Goal: Check status: Check status

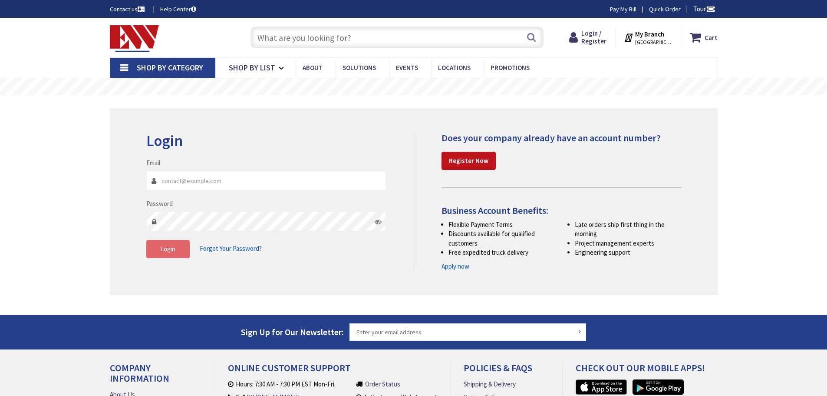
type input "[EMAIL_ADDRESS][DOMAIN_NAME]"
click at [168, 252] on span "Login" at bounding box center [167, 248] width 15 height 8
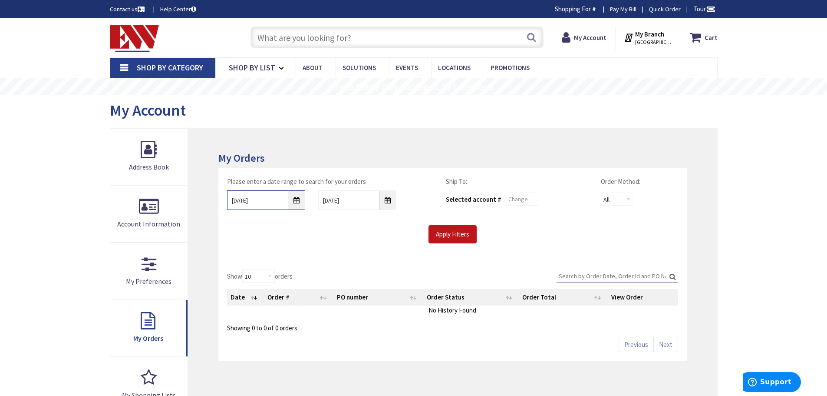
click at [298, 203] on input "[DATE]" at bounding box center [266, 200] width 78 height 20
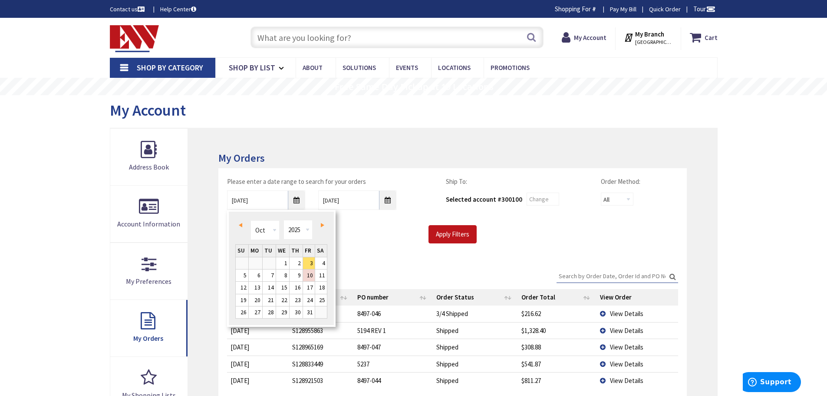
click at [242, 224] on span "Prev" at bounding box center [240, 225] width 3 height 4
click at [237, 224] on link "Prev" at bounding box center [242, 225] width 12 height 12
type input "[DATE]"
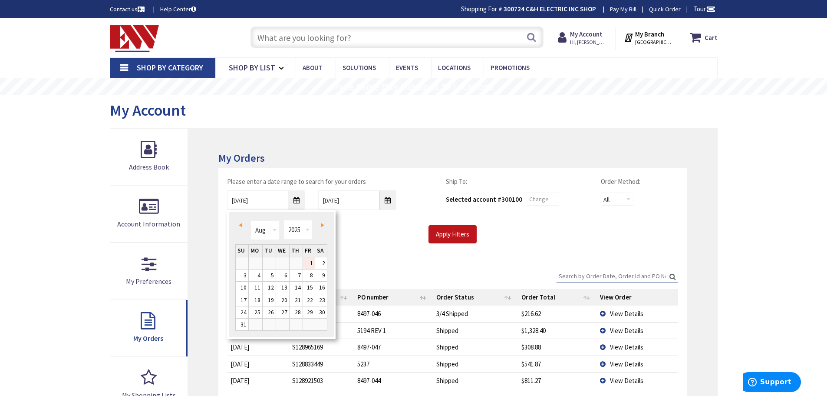
click at [310, 260] on link "1" at bounding box center [309, 263] width 12 height 12
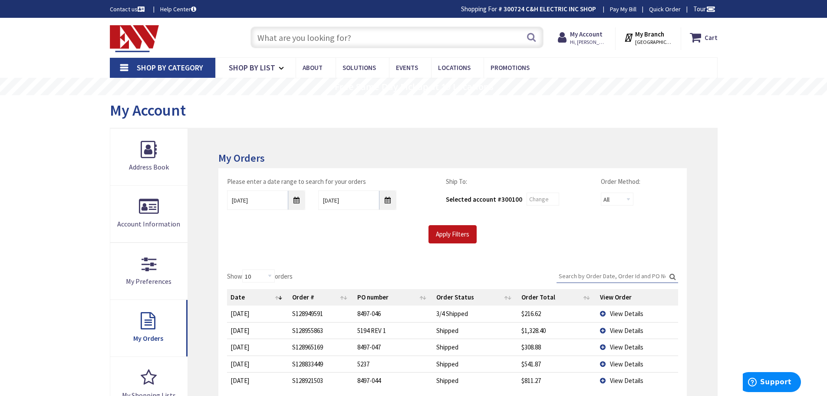
click at [357, 241] on div "Apply Filters" at bounding box center [453, 234] width 464 height 18
click at [441, 238] on input "Apply Filters" at bounding box center [452, 234] width 48 height 18
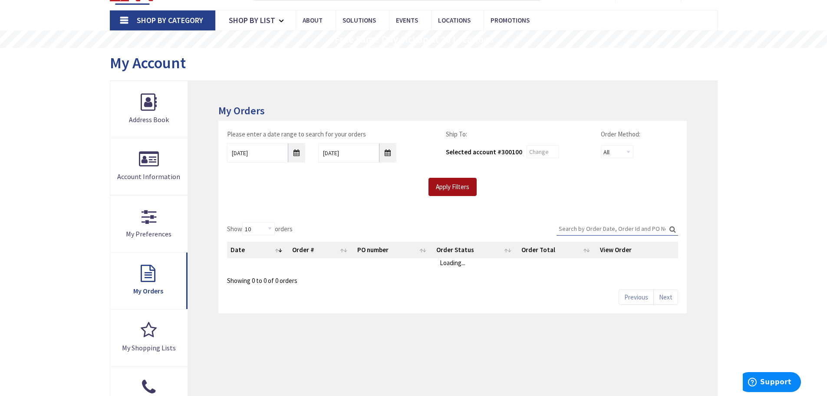
scroll to position [130, 0]
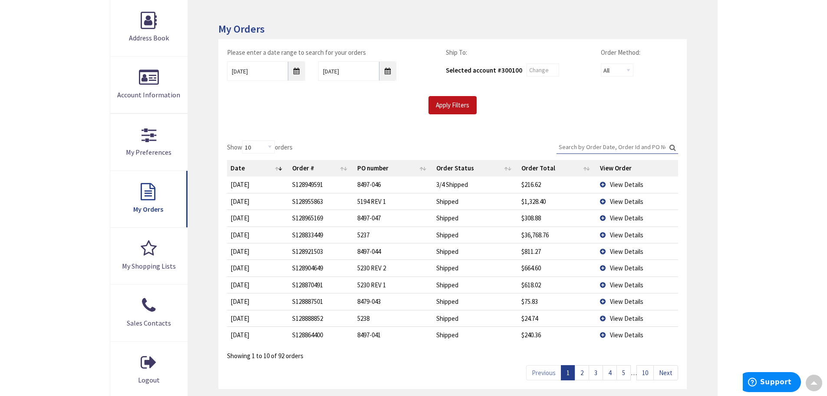
click at [604, 145] on input "Search:" at bounding box center [618, 146] width 122 height 13
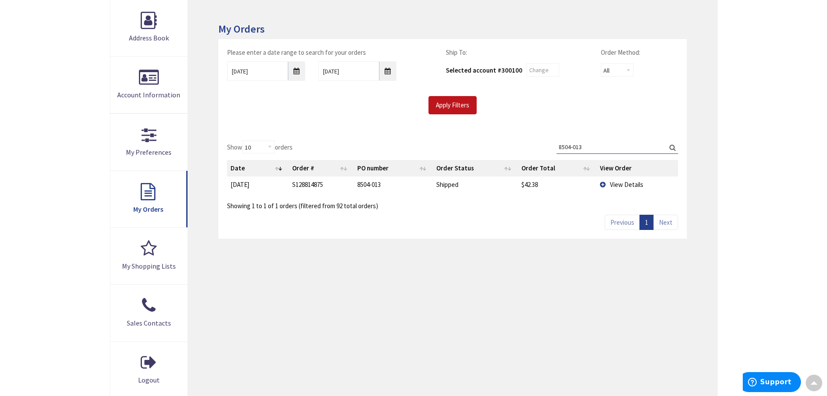
drag, startPoint x: 591, startPoint y: 147, endPoint x: 515, endPoint y: 145, distance: 76.4
click at [515, 145] on div "Show 10 25 50 100 orders Search: 8504-013 Date Order # PO number Order Status O…" at bounding box center [452, 175] width 451 height 70
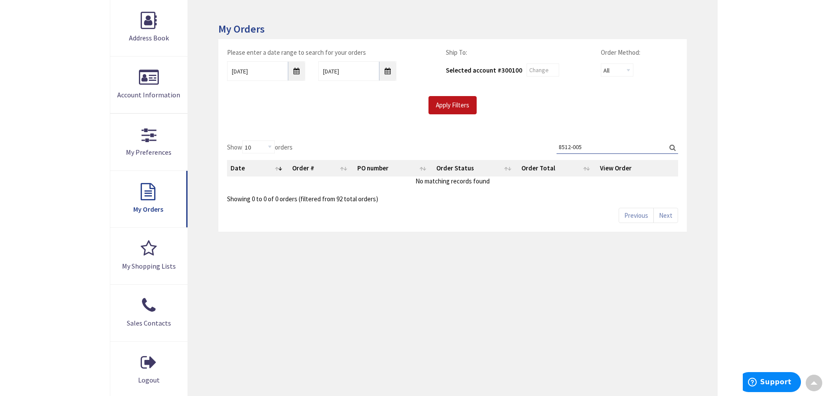
click at [589, 147] on input "8512-005" at bounding box center [618, 146] width 122 height 13
type input "8512"
click at [460, 101] on input "Apply Filters" at bounding box center [452, 105] width 48 height 18
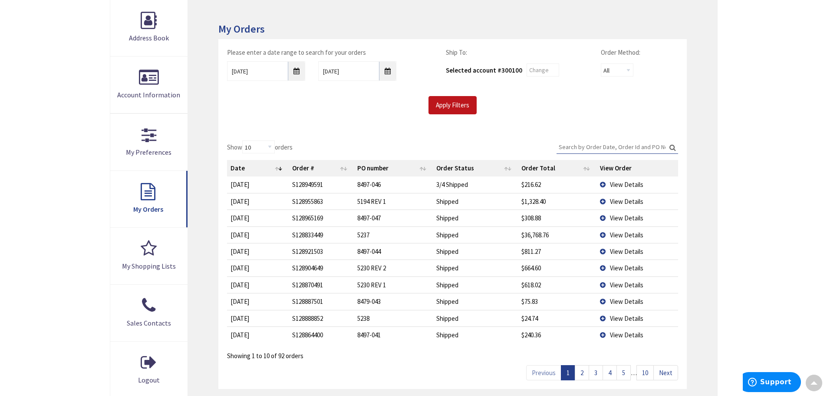
click at [383, 115] on div "Please enter a date range to search for your orders [DATE] [DATE] Ship To: Sele…" at bounding box center [452, 85] width 468 height 92
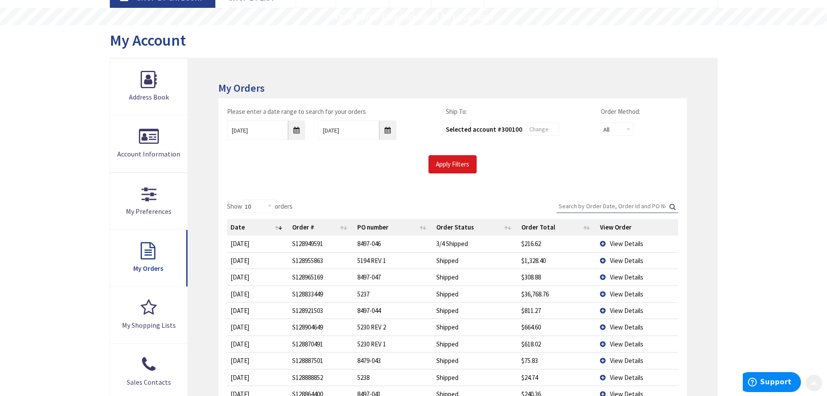
scroll to position [87, 0]
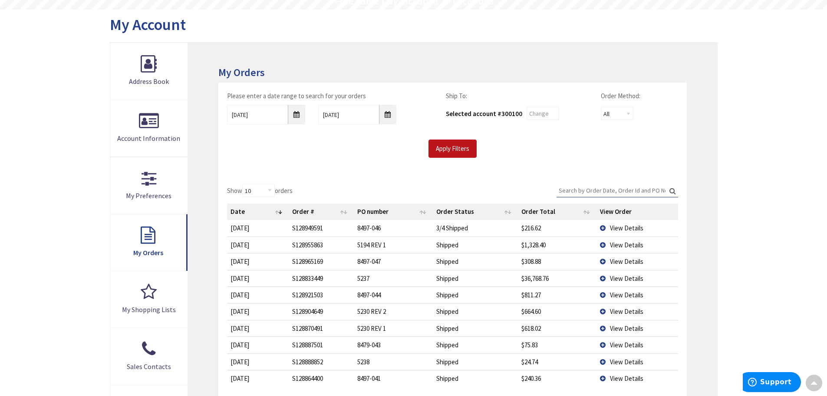
click at [590, 190] on input "Search:" at bounding box center [618, 190] width 122 height 13
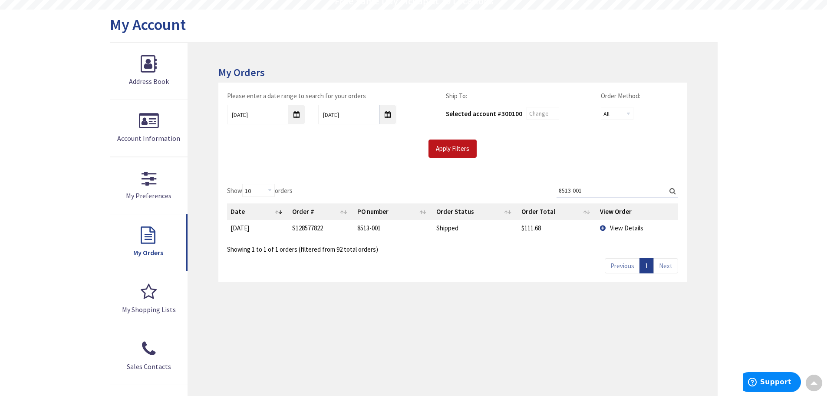
click at [744, 131] on div "Skip to Content Toggle Nav Search Cart My Cart Close" at bounding box center [413, 295] width 827 height 726
drag, startPoint x: 597, startPoint y: 189, endPoint x: 532, endPoint y: 190, distance: 64.7
click at [532, 190] on div "Show 10 25 50 100 orders Search: 8513-001 Date Order # PO number Order Status O…" at bounding box center [452, 219] width 451 height 70
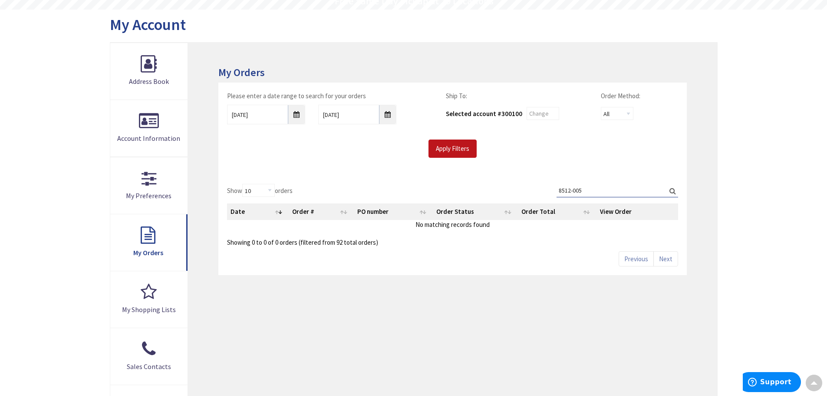
click at [537, 160] on div "Please enter a date range to search for your orders [DATE] [DATE] Ship To: Sele…" at bounding box center [452, 128] width 468 height 92
drag, startPoint x: 601, startPoint y: 189, endPoint x: 531, endPoint y: 192, distance: 69.9
click at [534, 192] on div "Show 10 25 50 100 orders Search: 8512-005 Date Order # PO number Order Status O…" at bounding box center [452, 215] width 451 height 63
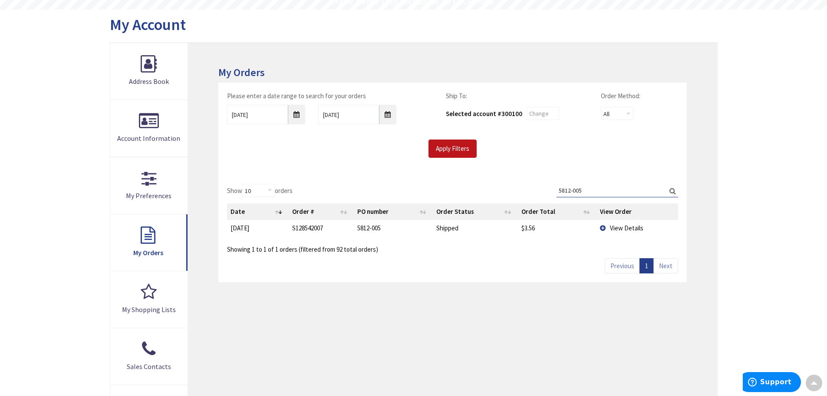
click at [545, 304] on div "My Orders Please enter a date range to search for your orders [DATE] [DATE] Shi…" at bounding box center [452, 242] width 529 height 399
click at [491, 50] on div "My Orders Please enter a date range to search for your orders [DATE] [DATE] Shi…" at bounding box center [452, 242] width 529 height 399
drag, startPoint x: 592, startPoint y: 193, endPoint x: 536, endPoint y: 188, distance: 55.8
click at [537, 188] on div "Show 10 25 50 100 orders Search: 5812-005 Date Order # PO number Order Status O…" at bounding box center [452, 219] width 451 height 70
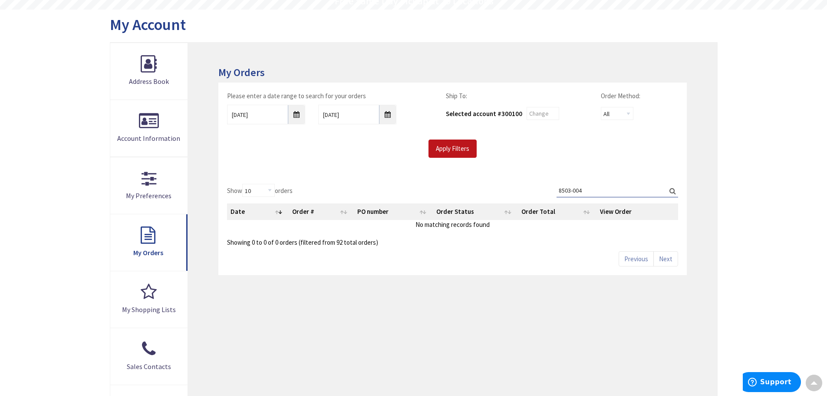
type input "8503-004"
click at [296, 116] on input "[DATE]" at bounding box center [266, 115] width 78 height 20
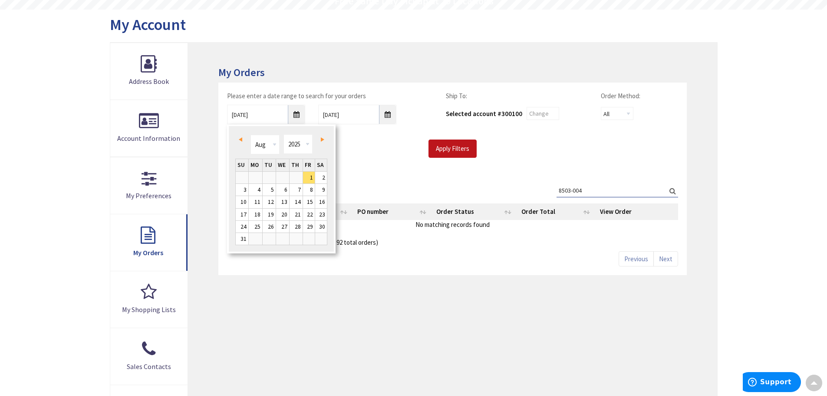
click at [241, 140] on span "Prev" at bounding box center [240, 139] width 3 height 4
click at [243, 174] on link "1" at bounding box center [242, 177] width 13 height 12
type input "[DATE]"
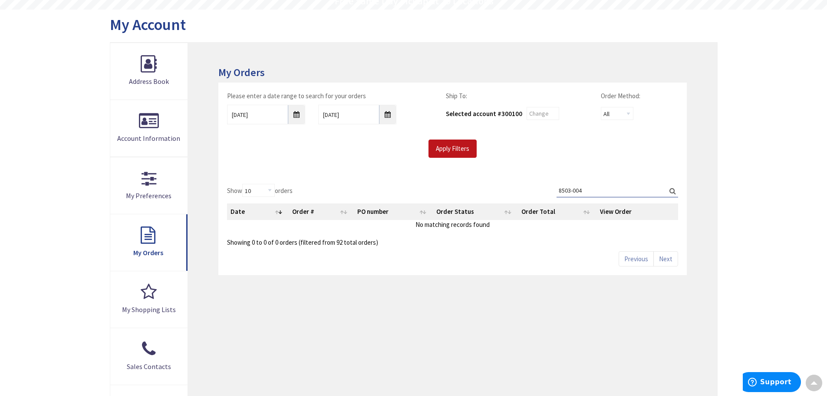
click at [349, 153] on div "Apply Filters" at bounding box center [453, 148] width 464 height 18
click at [601, 186] on input "8503-004" at bounding box center [618, 190] width 122 height 13
type input "8503-004"
click at [455, 142] on input "Apply Filters" at bounding box center [452, 148] width 48 height 18
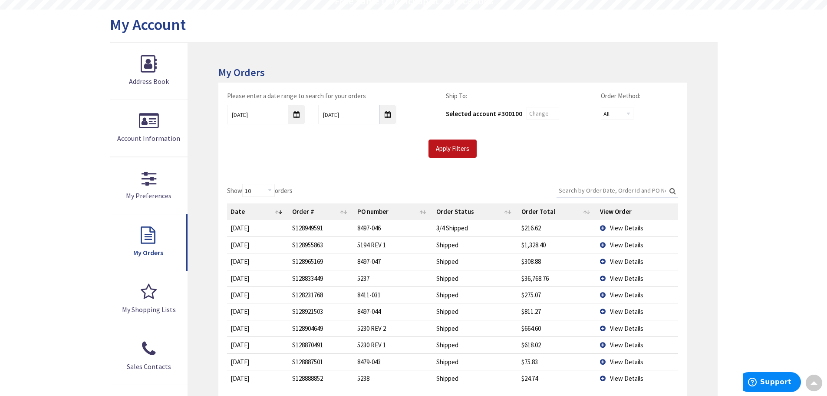
click at [600, 187] on input "Search:" at bounding box center [618, 190] width 122 height 13
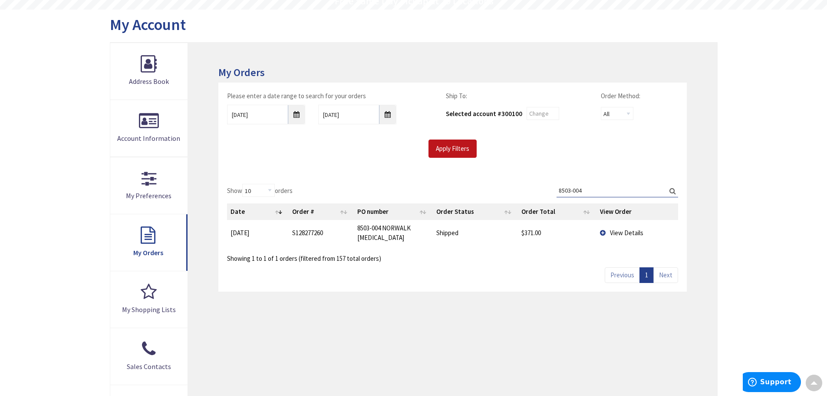
drag, startPoint x: 596, startPoint y: 189, endPoint x: 524, endPoint y: 188, distance: 71.6
click at [524, 188] on div "Show 10 25 50 100 orders Search: 8503-004 Date Order # PO number Order Status O…" at bounding box center [452, 223] width 451 height 79
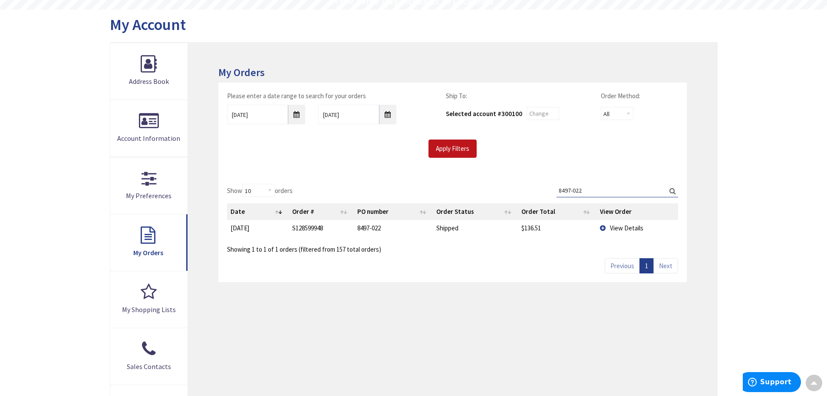
click at [604, 192] on input "8497-022" at bounding box center [618, 190] width 122 height 13
click at [596, 189] on input "8497-026" at bounding box center [618, 190] width 122 height 13
click at [598, 191] on input "8497-027" at bounding box center [618, 190] width 122 height 13
click at [600, 189] on input "8497-031" at bounding box center [618, 190] width 122 height 13
click at [605, 193] on input "8497-039" at bounding box center [618, 190] width 122 height 13
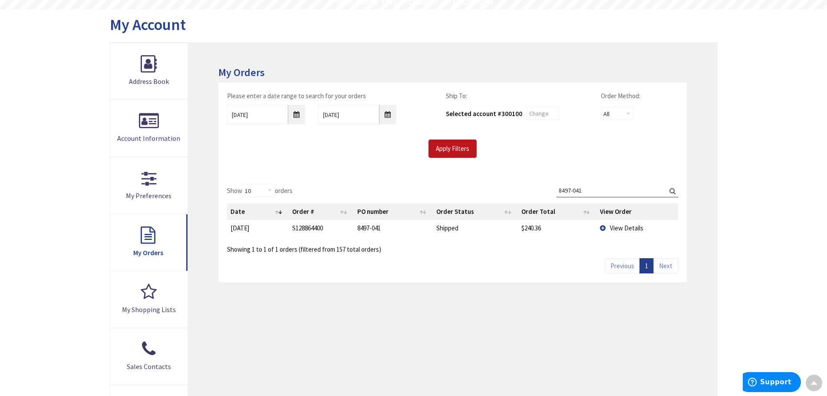
click at [596, 194] on input "8497-041" at bounding box center [618, 190] width 122 height 13
drag, startPoint x: 571, startPoint y: 191, endPoint x: 540, endPoint y: 191, distance: 31.3
click at [540, 191] on div "Show 10 25 50 100 orders Search: 8497-046 Date Order # PO number Order Status O…" at bounding box center [452, 219] width 451 height 70
click at [594, 186] on input "8475-026" at bounding box center [618, 190] width 122 height 13
drag, startPoint x: 597, startPoint y: 190, endPoint x: 548, endPoint y: 190, distance: 48.2
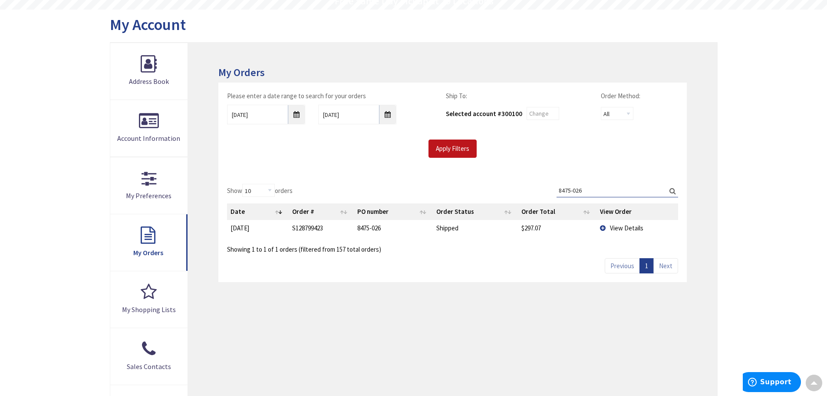
click at [553, 192] on div "Show 10 25 50 100 orders Search: 8475-026 Date Order # PO number Order Status O…" at bounding box center [452, 219] width 451 height 70
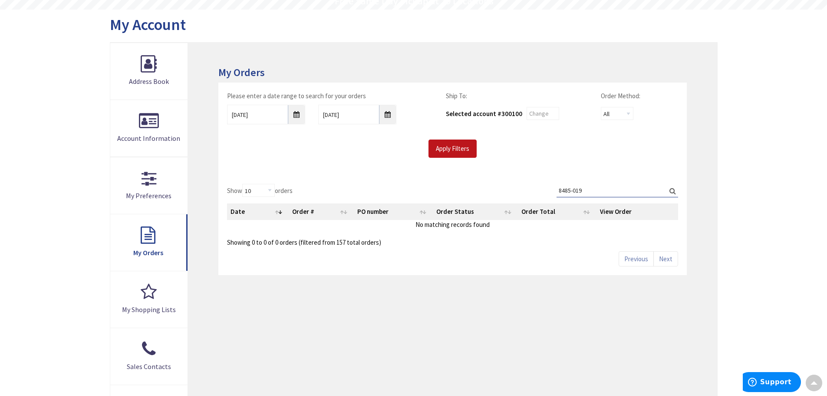
click at [610, 190] on input "8485-019" at bounding box center [618, 190] width 122 height 13
type input "8485-019"
click at [461, 153] on input "Apply Filters" at bounding box center [452, 148] width 48 height 18
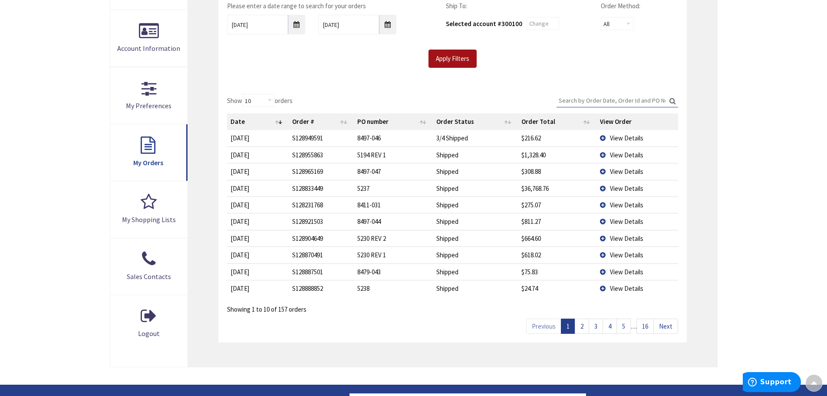
scroll to position [130, 0]
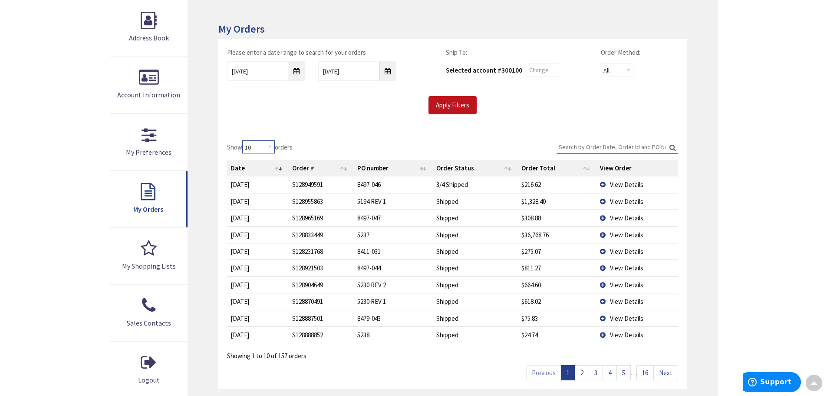
click at [273, 149] on select "10 25 50 100" at bounding box center [258, 146] width 33 height 13
select select "100"
click at [244, 140] on select "10 25 50 100" at bounding box center [258, 146] width 33 height 13
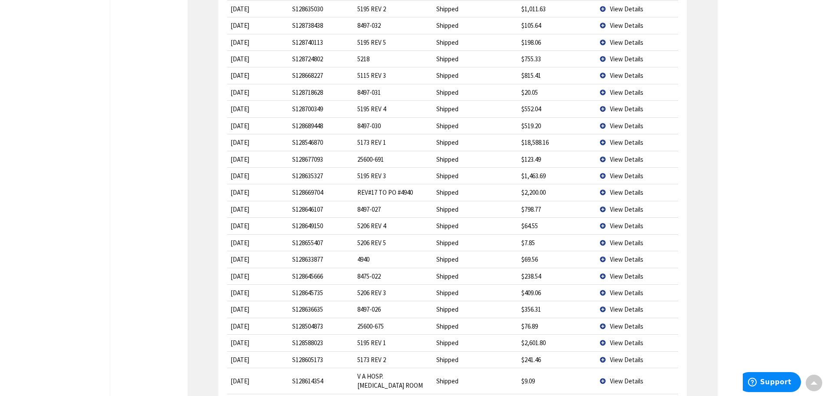
scroll to position [955, 0]
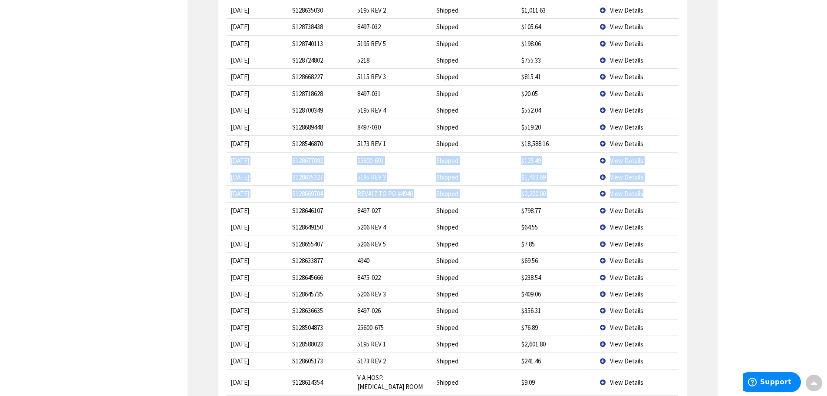
drag, startPoint x: 243, startPoint y: 163, endPoint x: 661, endPoint y: 191, distance: 418.6
click at [661, 191] on tbody "[DATE] [DATE] S128949591 8497-046 3/4 Shipped $216.62 View Details [DATE] [DATE…" at bounding box center [452, 189] width 451 height 1677
click at [403, 178] on td "5195 REV 3" at bounding box center [393, 176] width 79 height 16
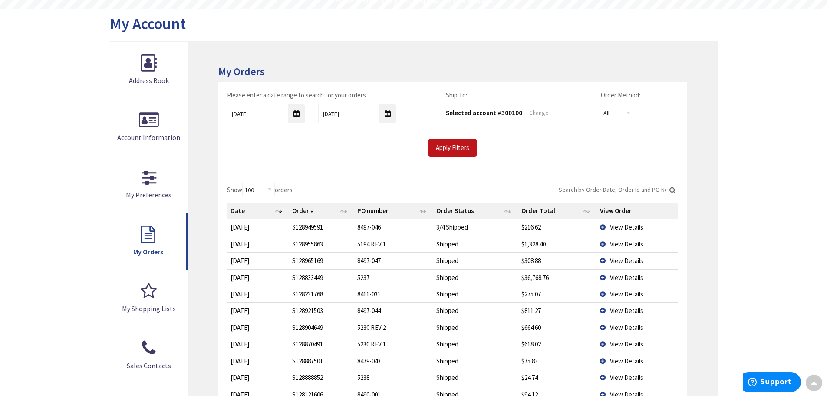
scroll to position [43, 0]
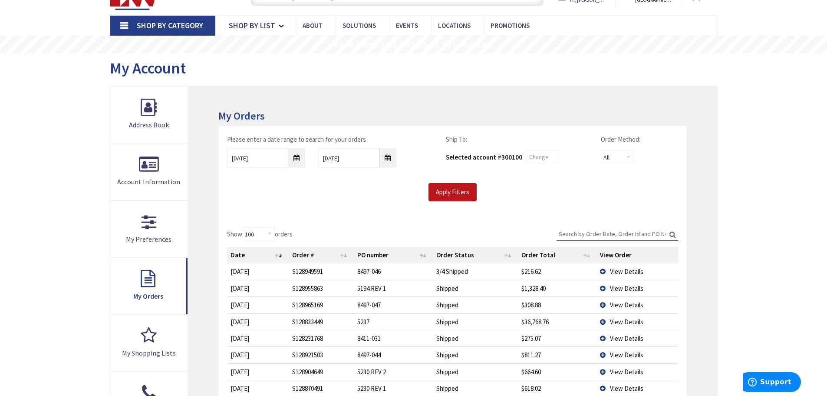
click at [617, 232] on input "Search:" at bounding box center [618, 233] width 122 height 13
type input "8"
click at [592, 232] on input "Search:" at bounding box center [618, 233] width 122 height 13
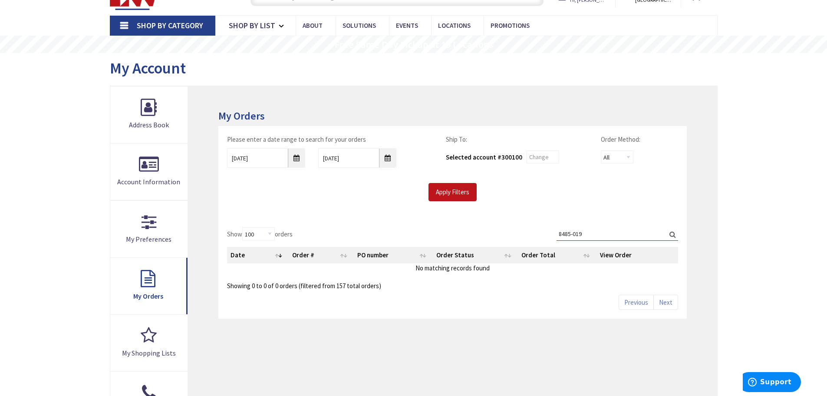
click at [615, 236] on input "8485-019" at bounding box center [618, 233] width 122 height 13
click at [488, 227] on div "Show 10 25 50 100 orders Search: 8485-019 Date Order # PO number Order Status O…" at bounding box center [452, 258] width 451 height 63
drag, startPoint x: 597, startPoint y: 235, endPoint x: 549, endPoint y: 240, distance: 48.4
click at [524, 234] on div "Show 10 25 50 100 orders Search: 8485-019 Date Order # PO number Order Status O…" at bounding box center [452, 258] width 451 height 63
click at [709, 79] on div "My Account" at bounding box center [414, 69] width 608 height 33
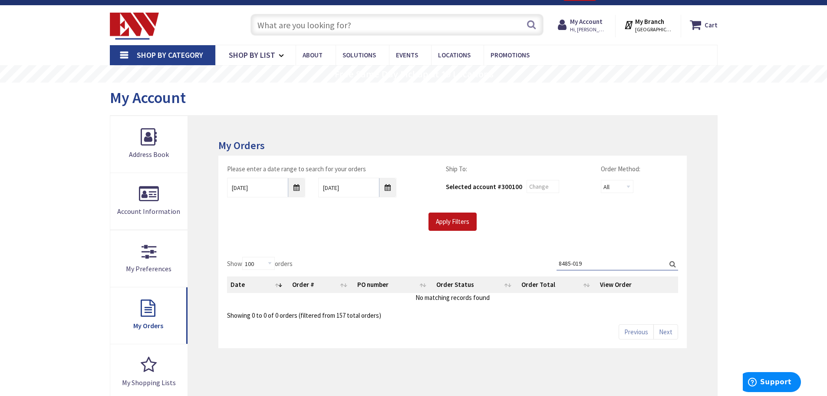
scroll to position [0, 0]
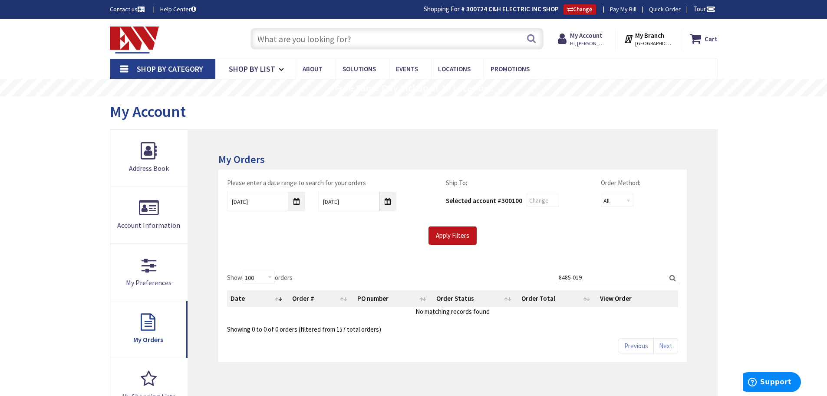
click at [591, 277] on input "8485-019" at bounding box center [618, 276] width 122 height 13
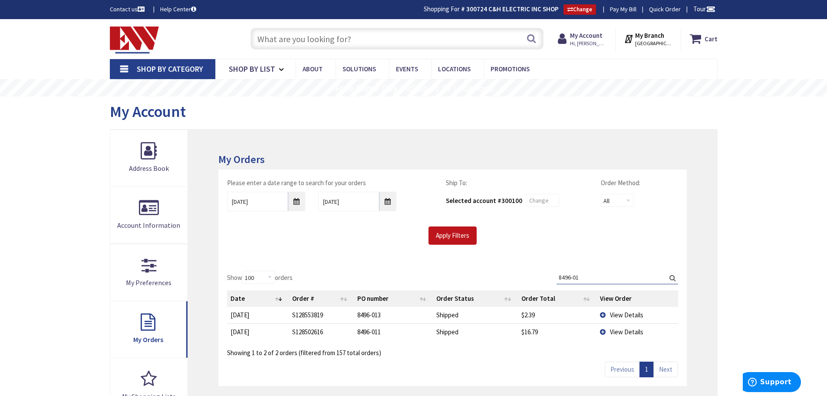
click at [593, 279] on input "8496-01" at bounding box center [618, 276] width 122 height 13
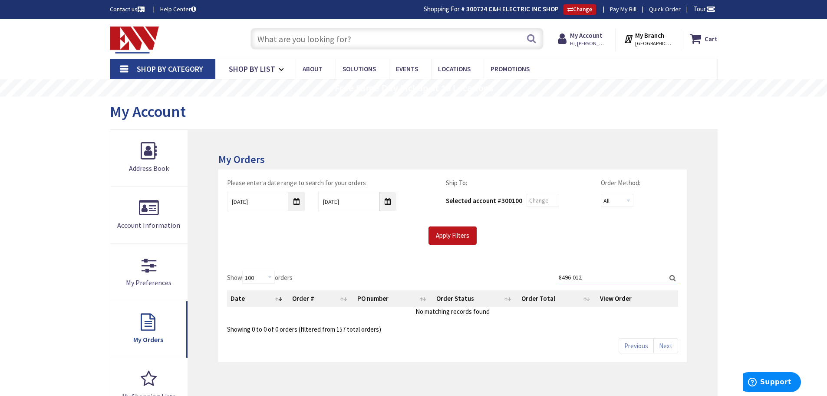
drag, startPoint x: 574, startPoint y: 278, endPoint x: 524, endPoint y: 271, distance: 50.3
click at [524, 274] on div "Show 10 25 50 100 orders Search: 8496-012 Date Order # PO number Order Status O…" at bounding box center [452, 301] width 451 height 63
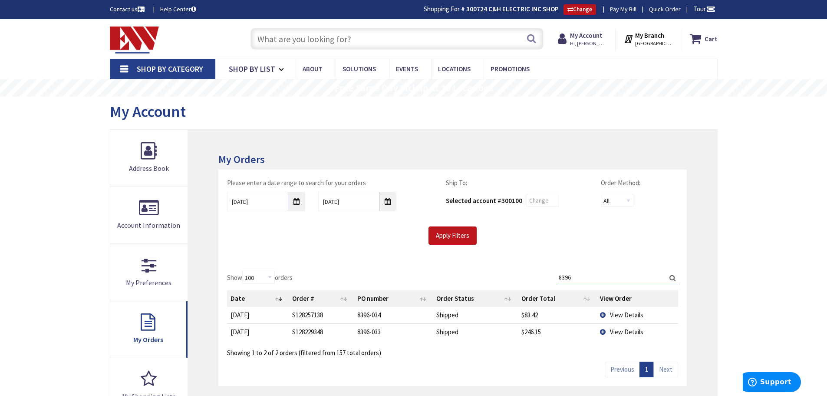
click at [588, 277] on input "8396" at bounding box center [618, 276] width 122 height 13
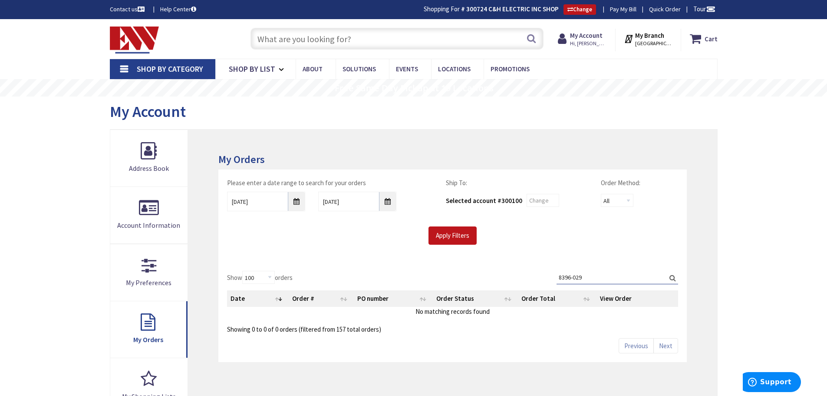
type input "8396-029"
